Goal: Task Accomplishment & Management: Manage account settings

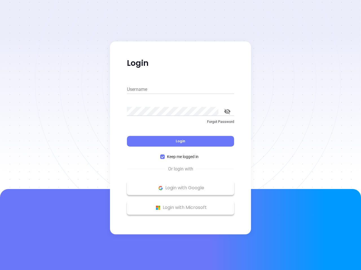
click at [180, 135] on div "Login" at bounding box center [180, 137] width 107 height 17
click at [180, 90] on input "Username" at bounding box center [180, 89] width 107 height 9
click at [227, 112] on icon "toggle password visibility" at bounding box center [227, 111] width 6 height 5
click at [180, 141] on span "Login" at bounding box center [181, 141] width 10 height 5
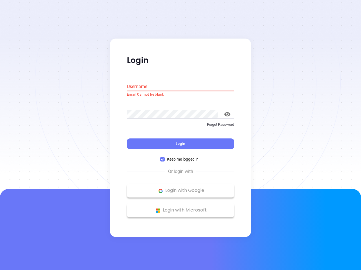
click at [180, 157] on span "Keep me logged in" at bounding box center [183, 160] width 36 height 6
click at [165, 157] on input "Keep me logged in" at bounding box center [162, 159] width 5 height 5
checkbox input "false"
click at [180, 188] on p "Login with Google" at bounding box center [180, 191] width 101 height 8
click at [180, 208] on p "Login with Microsoft" at bounding box center [180, 210] width 101 height 8
